Goal: Obtain resource: Obtain resource

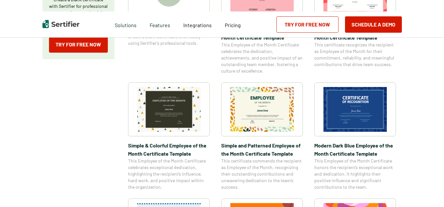
scroll to position [179, 0]
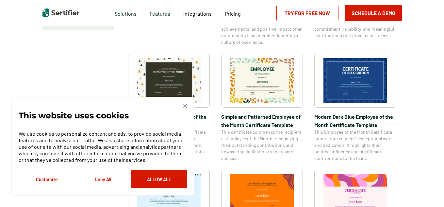
scroll to position [208, 0]
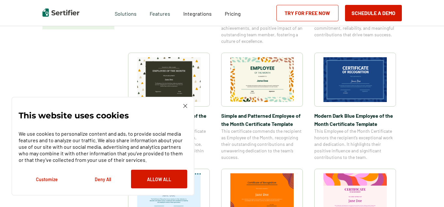
click at [185, 105] on img at bounding box center [185, 106] width 4 height 4
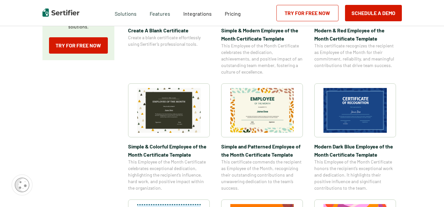
scroll to position [152, 0]
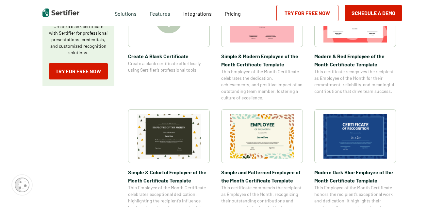
click at [333, 126] on img at bounding box center [354, 136] width 63 height 45
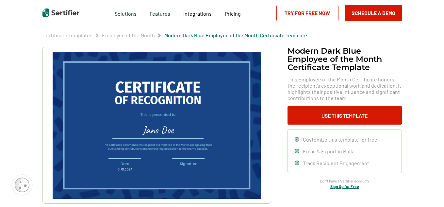
scroll to position [23, 0]
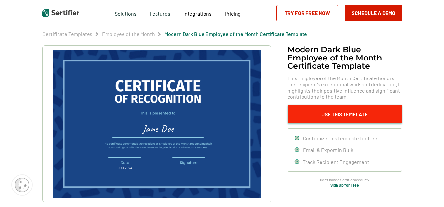
click at [330, 112] on button "Use This Template" at bounding box center [344, 114] width 114 height 19
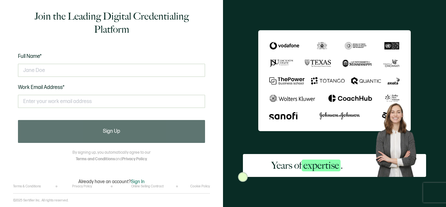
click at [90, 63] on div at bounding box center [111, 70] width 187 height 20
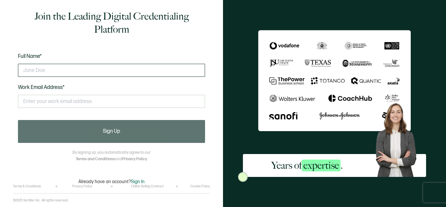
click at [72, 68] on input "text" at bounding box center [111, 70] width 187 height 13
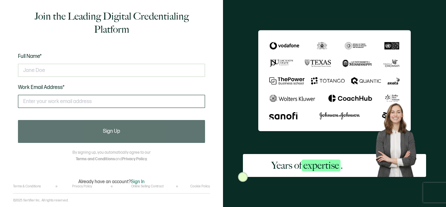
click at [59, 103] on input "text" at bounding box center [111, 101] width 187 height 13
